Goal: Navigation & Orientation: Understand site structure

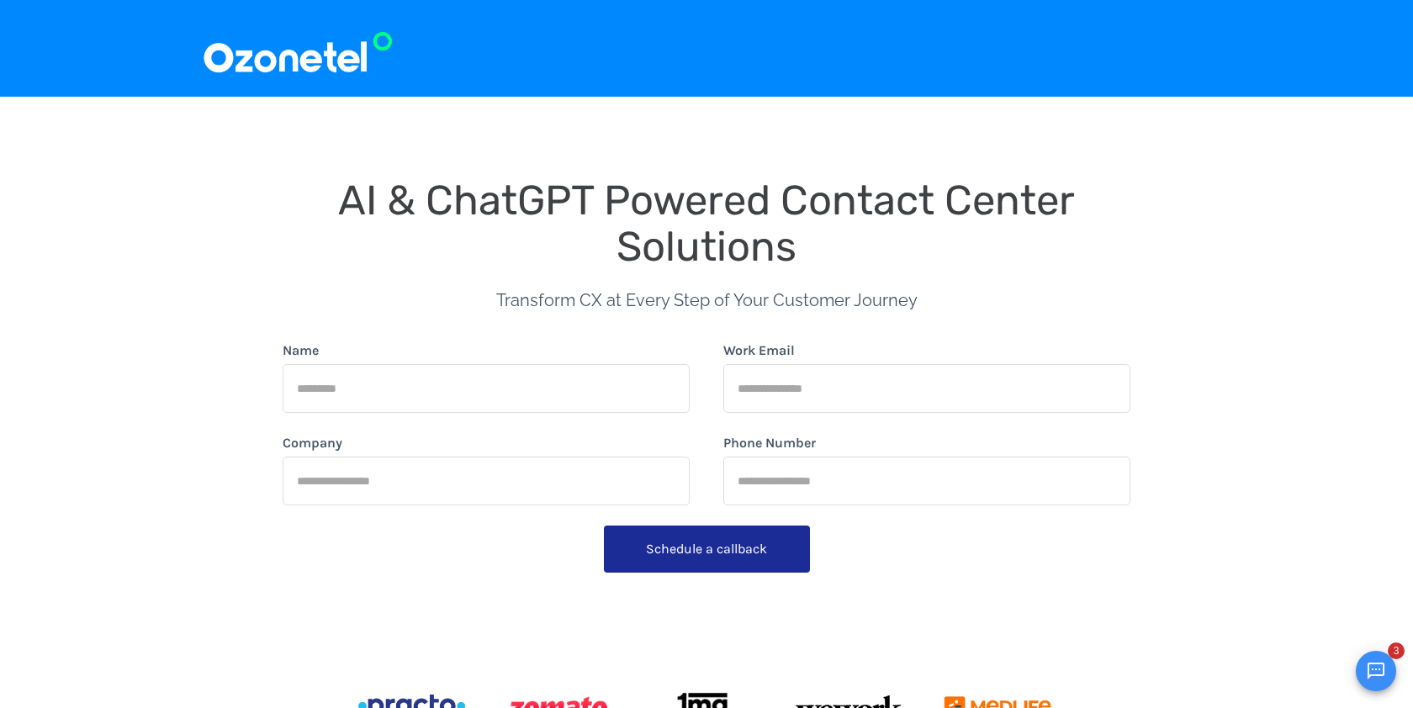
click at [304, 60] on img at bounding box center [298, 48] width 192 height 56
click at [286, 60] on img at bounding box center [298, 48] width 192 height 56
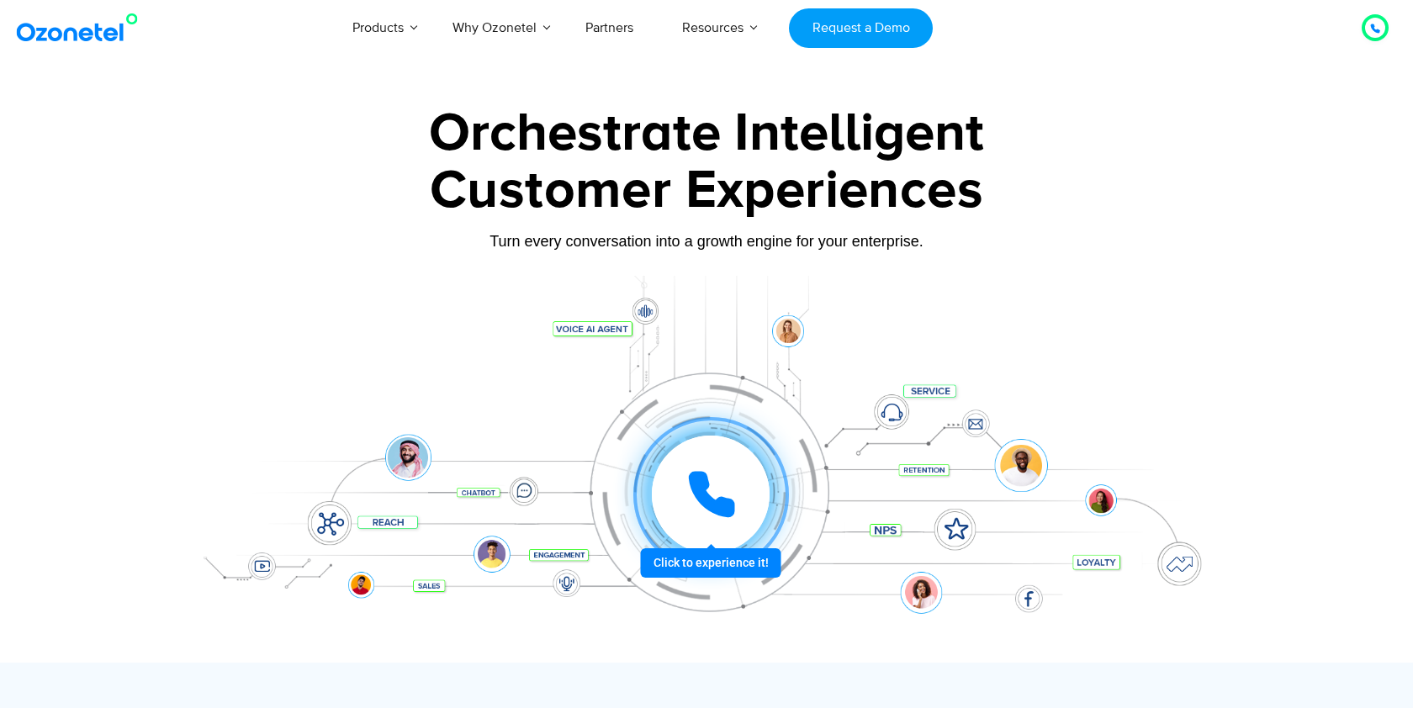
click at [170, 288] on div "Orchestrate Intelligent Customer Experiences Turn every conversation into a gro…" at bounding box center [706, 385] width 1077 height 556
click at [704, 488] on icon at bounding box center [712, 495] width 42 height 42
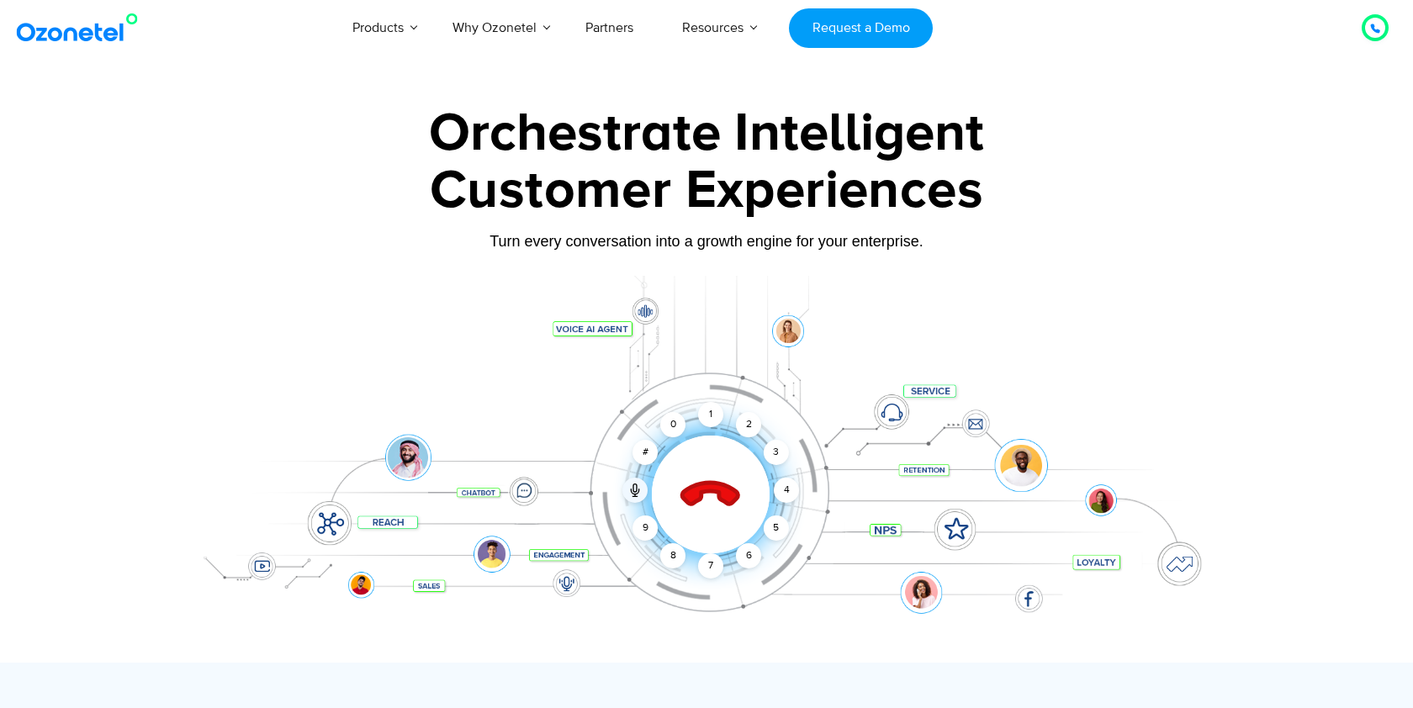
click at [699, 475] on icon at bounding box center [712, 495] width 72 height 72
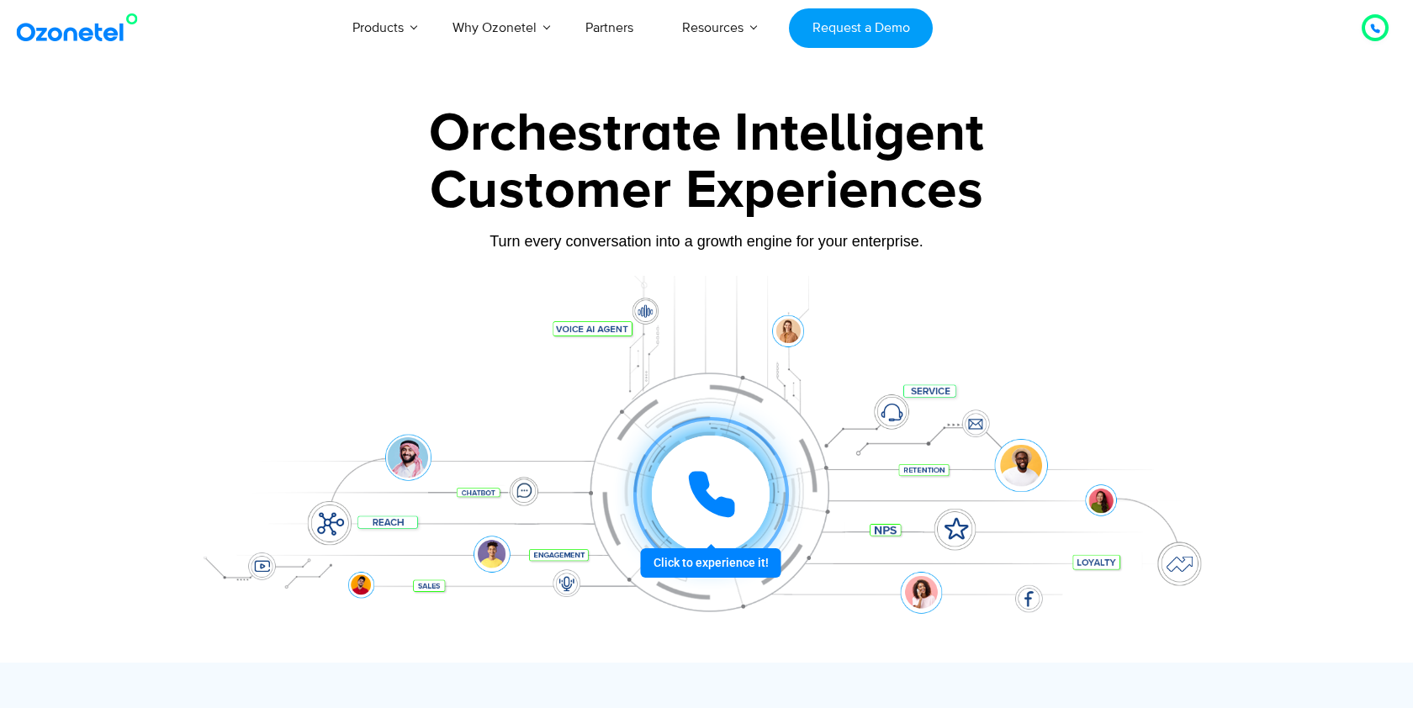
click at [705, 486] on icon at bounding box center [712, 495] width 42 height 42
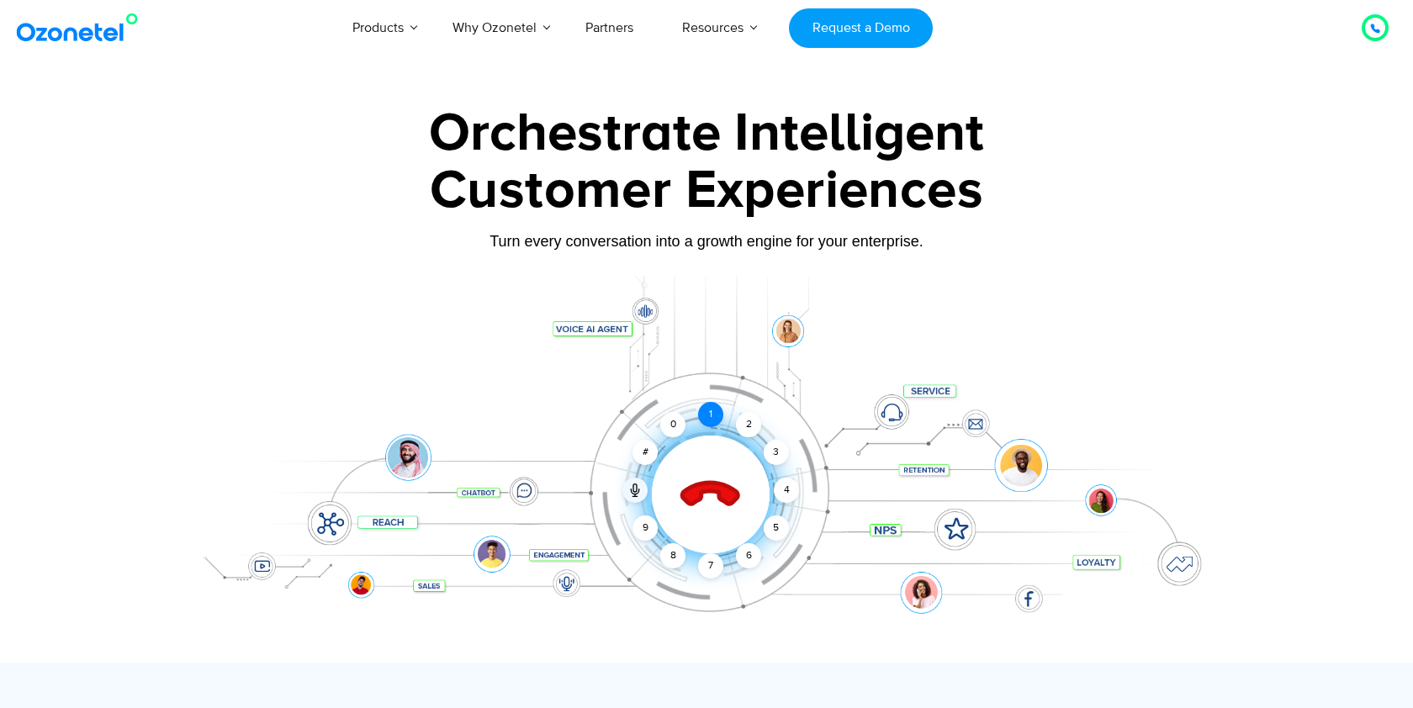
click at [715, 411] on div "1" at bounding box center [710, 414] width 25 height 25
click at [694, 501] on icon at bounding box center [710, 495] width 59 height 59
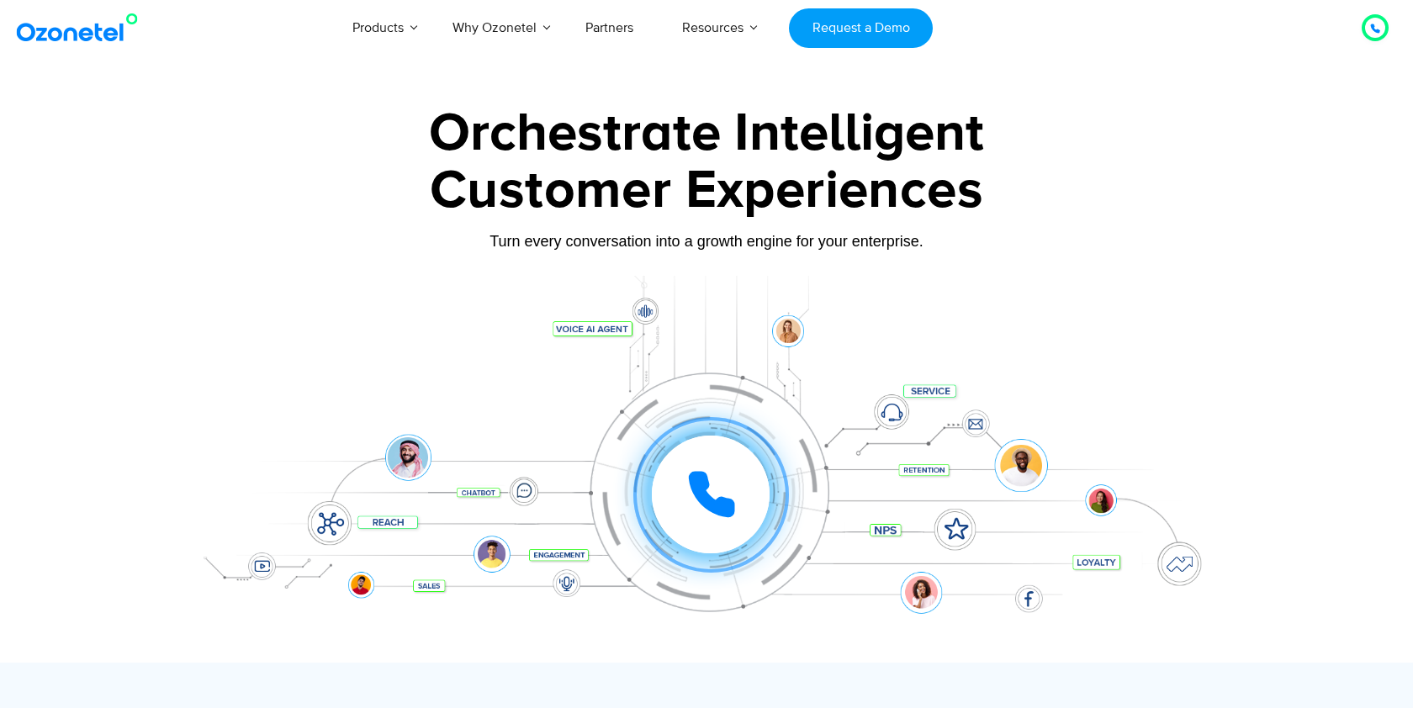
click at [1134, 186] on div "Customer Experiences" at bounding box center [707, 191] width 1052 height 81
